Goal: Task Accomplishment & Management: Manage account settings

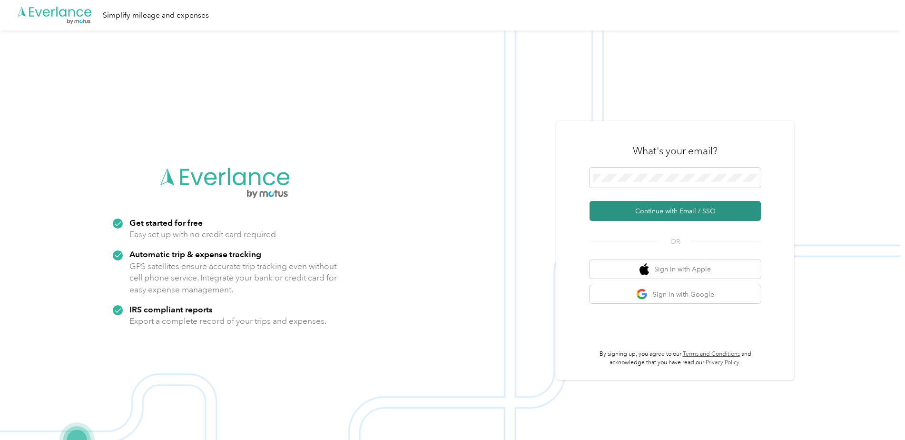
click at [690, 215] on button "Continue with Email / SSO" at bounding box center [674, 211] width 171 height 20
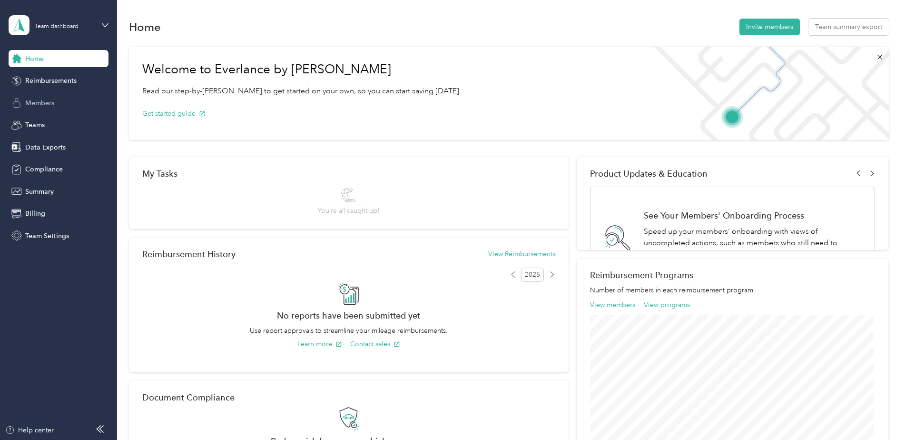
click at [51, 104] on span "Members" at bounding box center [39, 103] width 29 height 10
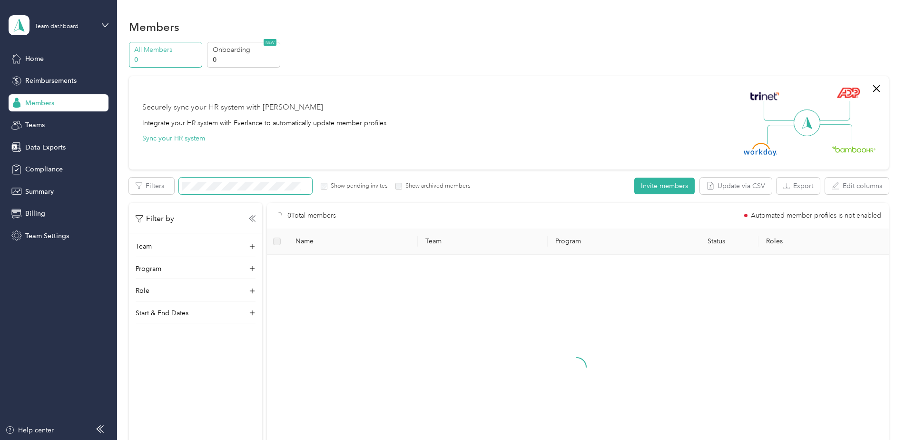
click at [228, 181] on span at bounding box center [245, 185] width 133 height 17
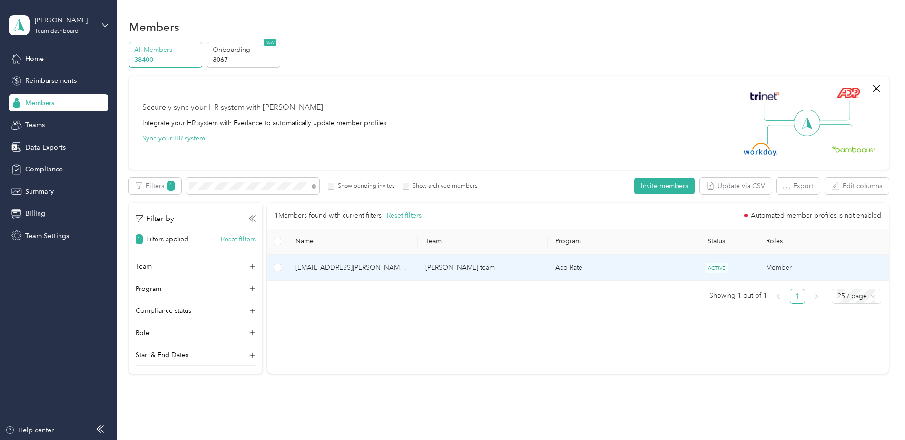
click at [383, 275] on td "[EMAIL_ADDRESS][PERSON_NAME][DOMAIN_NAME]" at bounding box center [353, 267] width 130 height 26
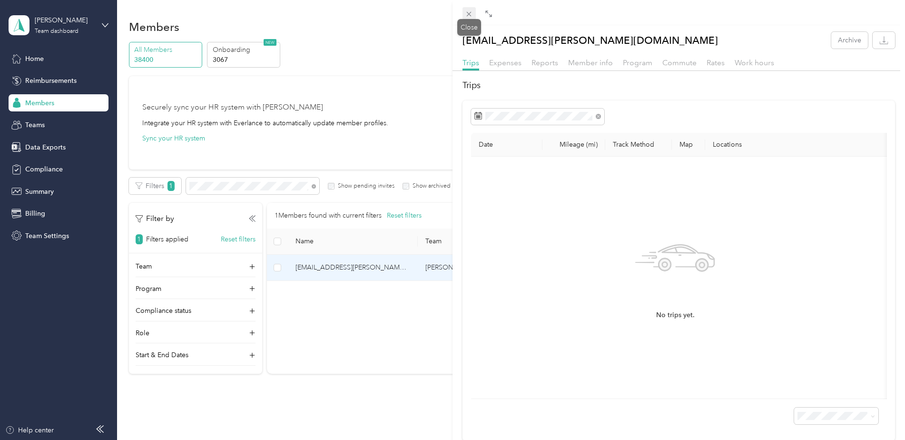
click at [471, 13] on icon at bounding box center [469, 14] width 8 height 8
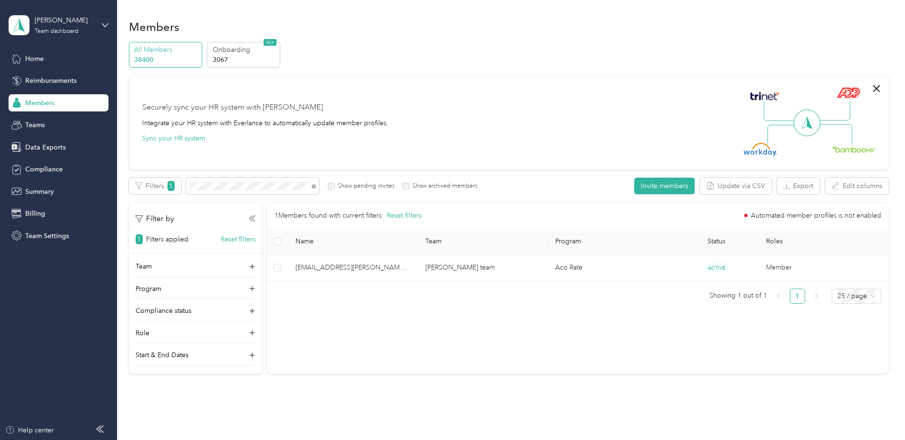
click at [97, 26] on div "[PERSON_NAME] Team dashboard" at bounding box center [59, 25] width 100 height 33
click at [72, 117] on div "Log out" at bounding box center [135, 121] width 241 height 17
